Goal: Transaction & Acquisition: Purchase product/service

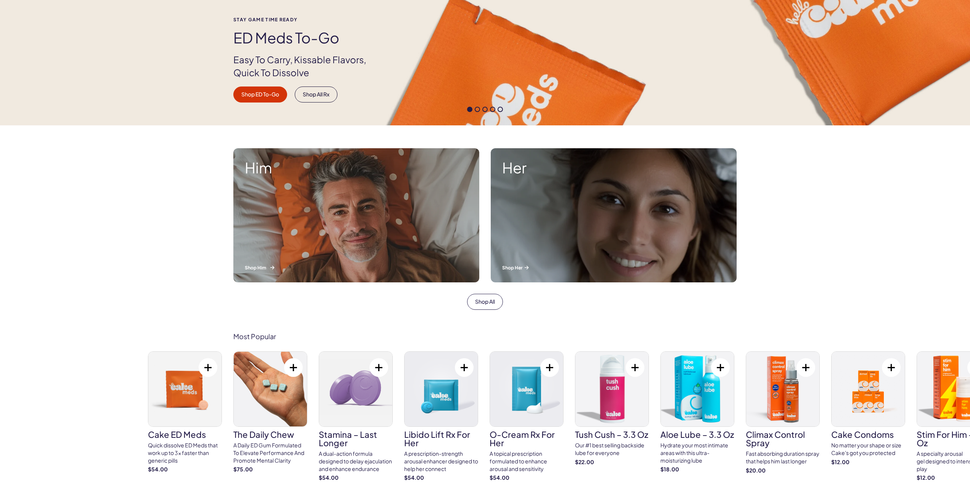
scroll to position [268, 0]
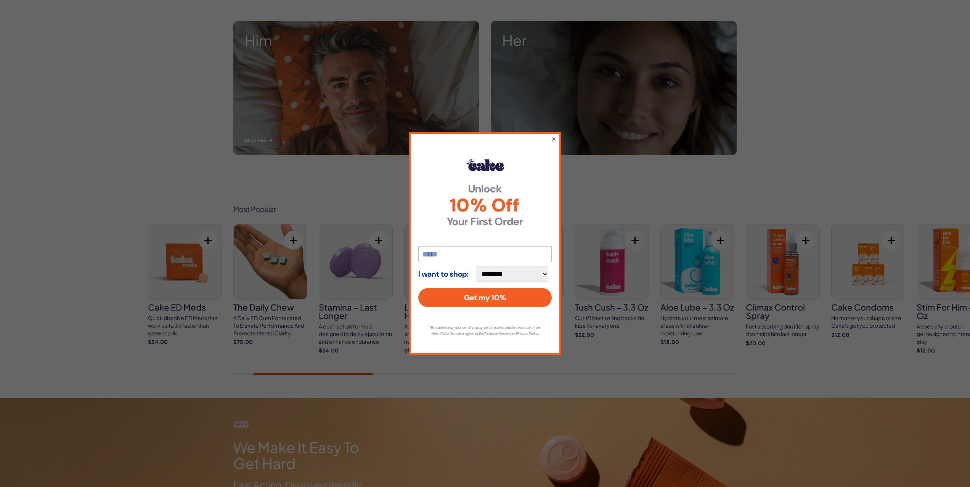
click at [552, 138] on button "×" at bounding box center [553, 138] width 5 height 9
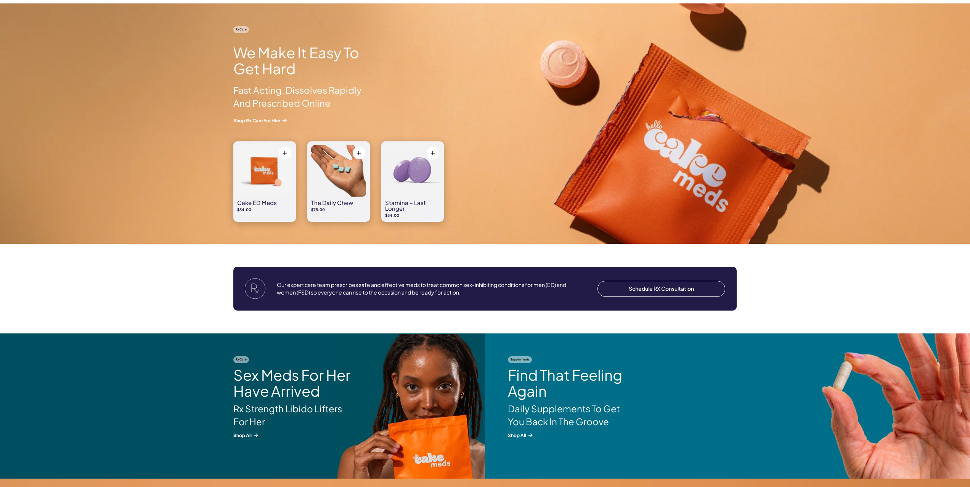
scroll to position [869, 0]
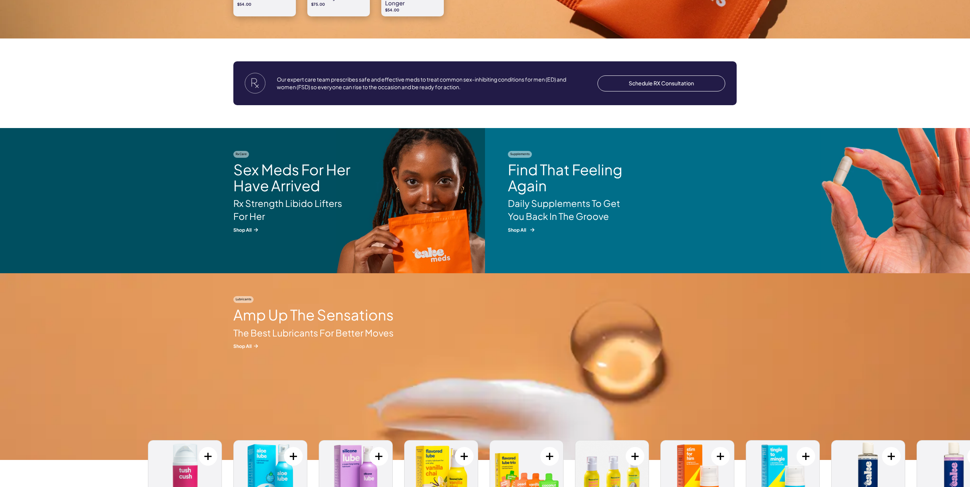
click at [538, 217] on p "Daily Supplements To Get You Back In The Groove" at bounding box center [569, 210] width 122 height 26
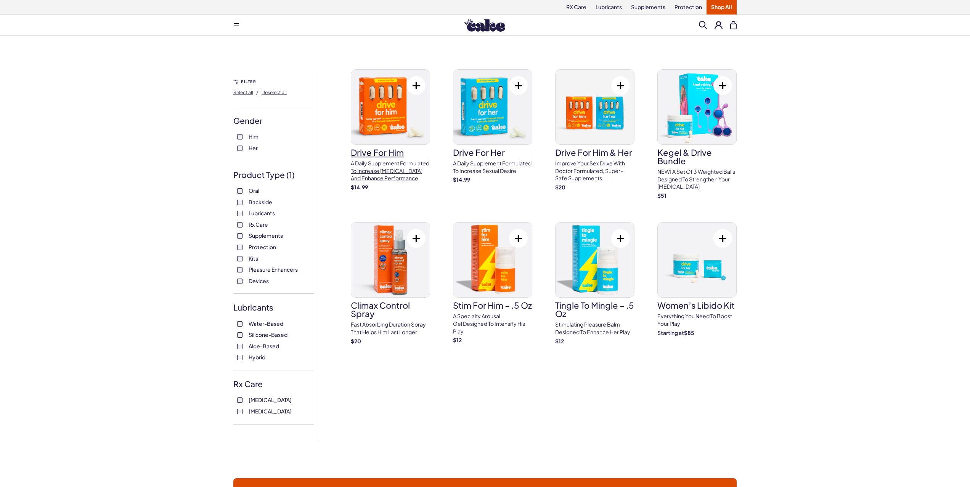
click at [380, 110] on img at bounding box center [390, 107] width 79 height 75
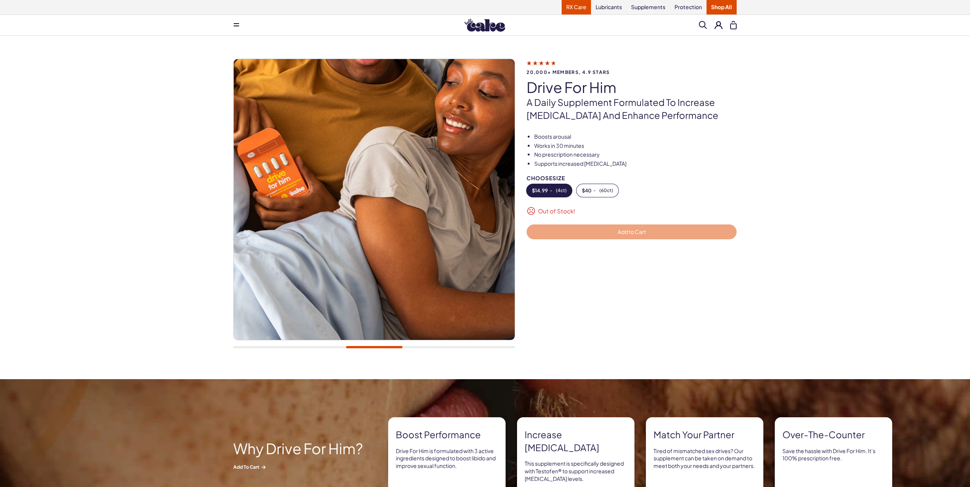
click at [580, 5] on link "RX Care" at bounding box center [576, 7] width 29 height 14
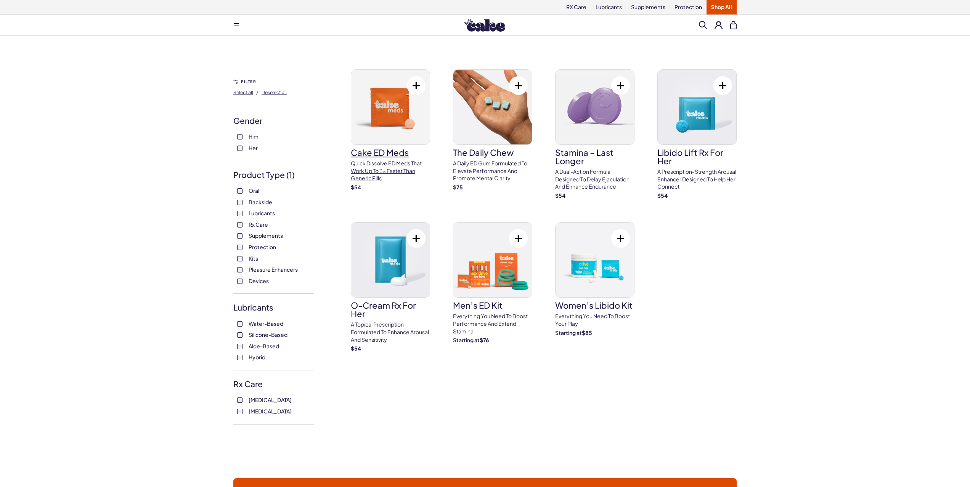
click at [388, 134] on img at bounding box center [390, 107] width 79 height 75
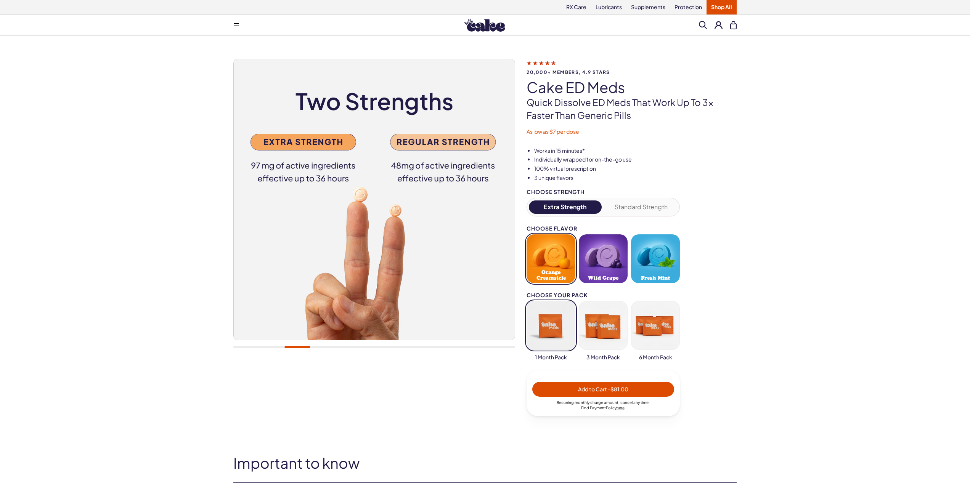
click at [250, 226] on img at bounding box center [374, 199] width 281 height 281
click at [247, 346] on div at bounding box center [374, 347] width 282 height 2
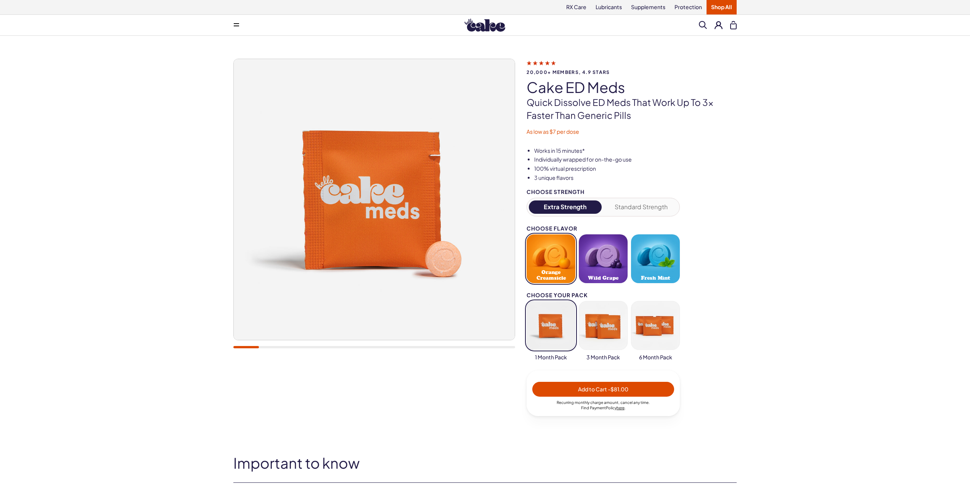
click at [267, 346] on div at bounding box center [374, 347] width 282 height 2
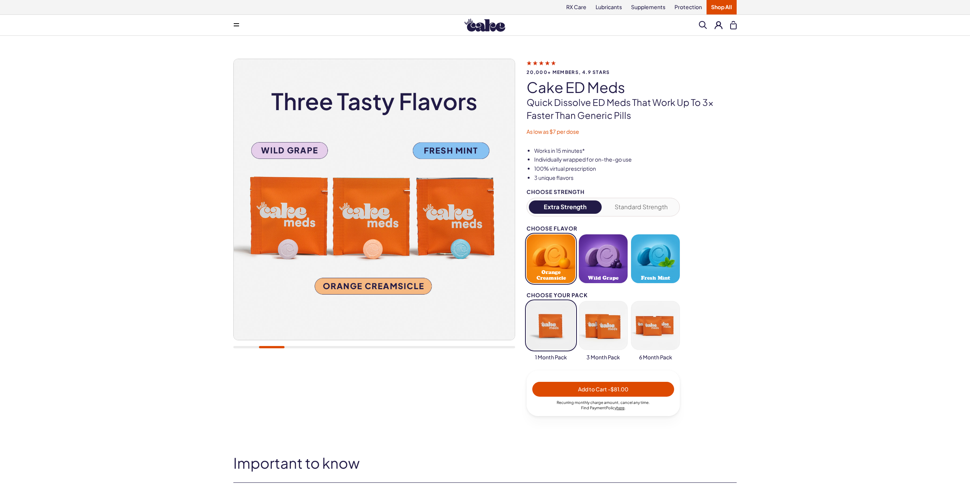
click at [300, 345] on div at bounding box center [374, 208] width 282 height 298
click at [307, 347] on div at bounding box center [374, 347] width 282 height 2
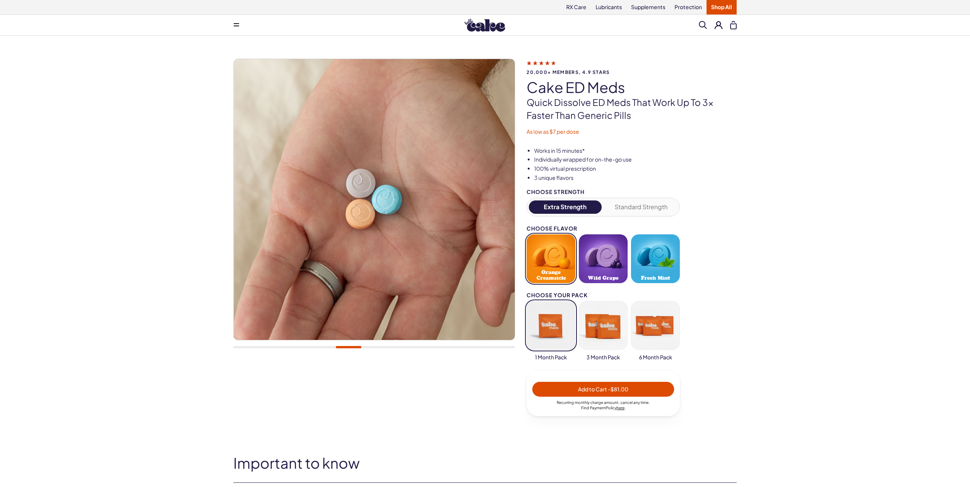
click at [322, 347] on div at bounding box center [374, 347] width 282 height 2
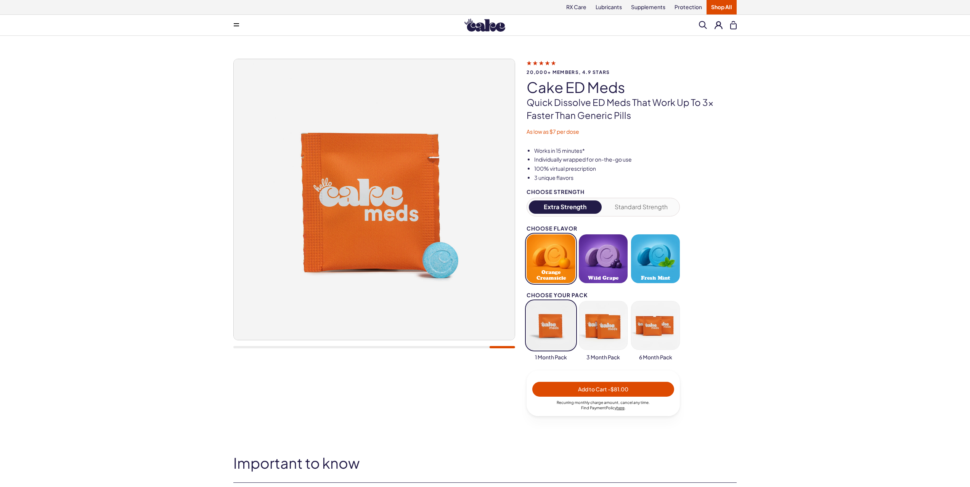
click at [462, 348] on div at bounding box center [374, 208] width 282 height 298
click at [443, 346] on div at bounding box center [374, 347] width 282 height 2
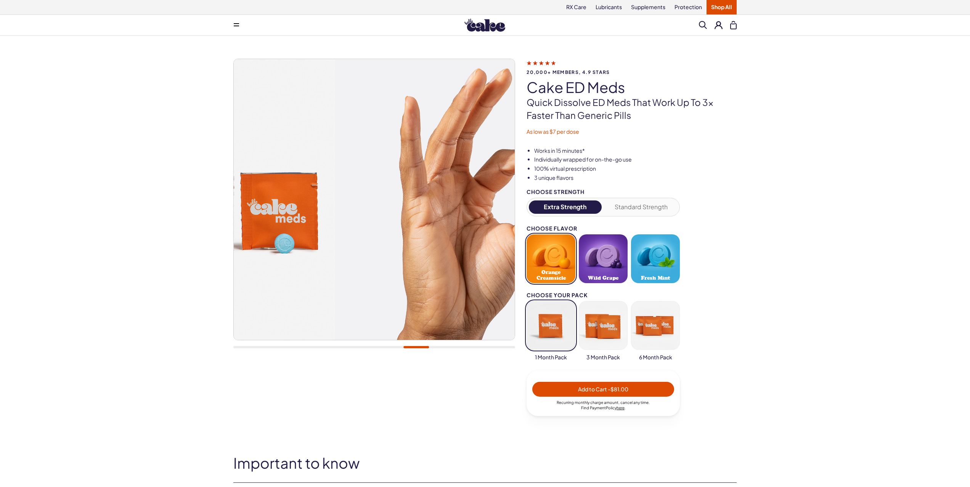
click at [416, 346] on div at bounding box center [374, 347] width 282 height 2
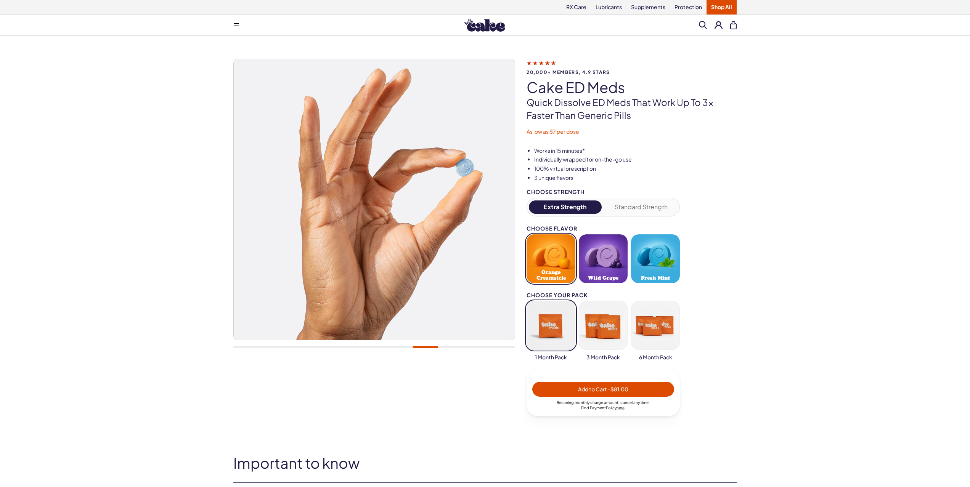
click at [391, 345] on div at bounding box center [374, 208] width 282 height 298
click at [380, 345] on div at bounding box center [374, 208] width 282 height 298
click at [393, 347] on div at bounding box center [374, 347] width 282 height 2
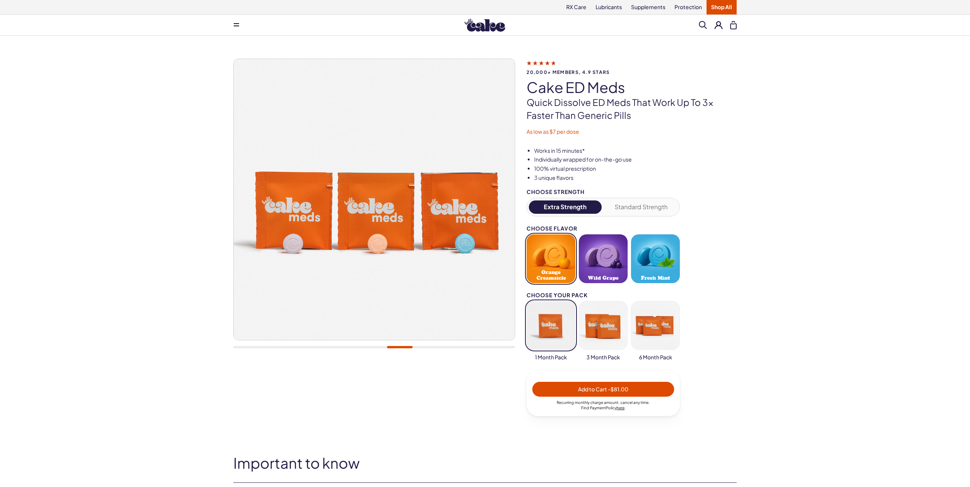
click at [364, 345] on div at bounding box center [374, 208] width 282 height 298
click at [352, 346] on div at bounding box center [374, 347] width 282 height 2
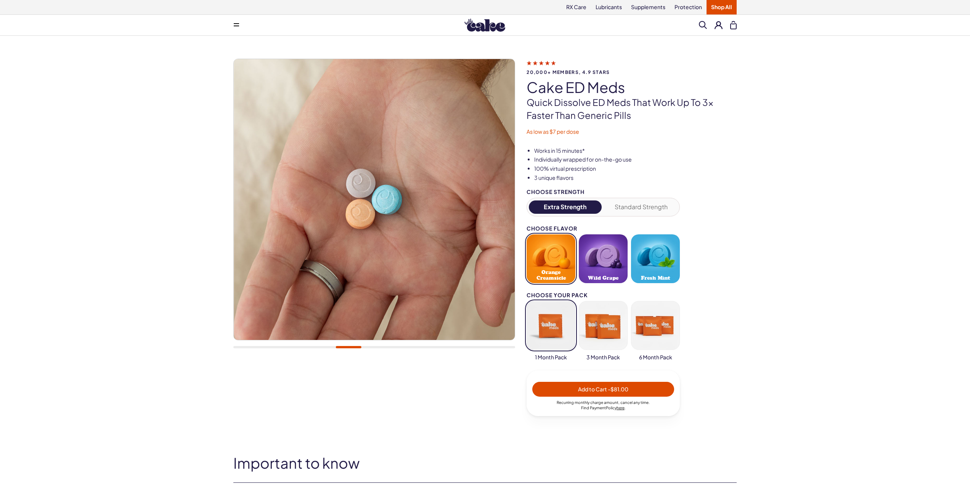
click at [337, 347] on div at bounding box center [349, 347] width 26 height 2
click at [320, 348] on div at bounding box center [374, 347] width 282 height 2
